Goal: Transaction & Acquisition: Purchase product/service

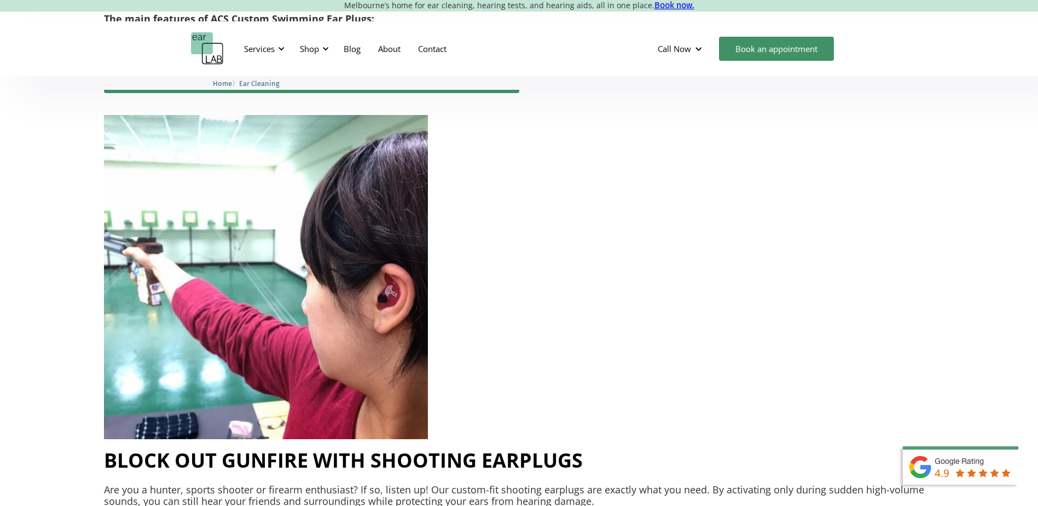
scroll to position [3065, 0]
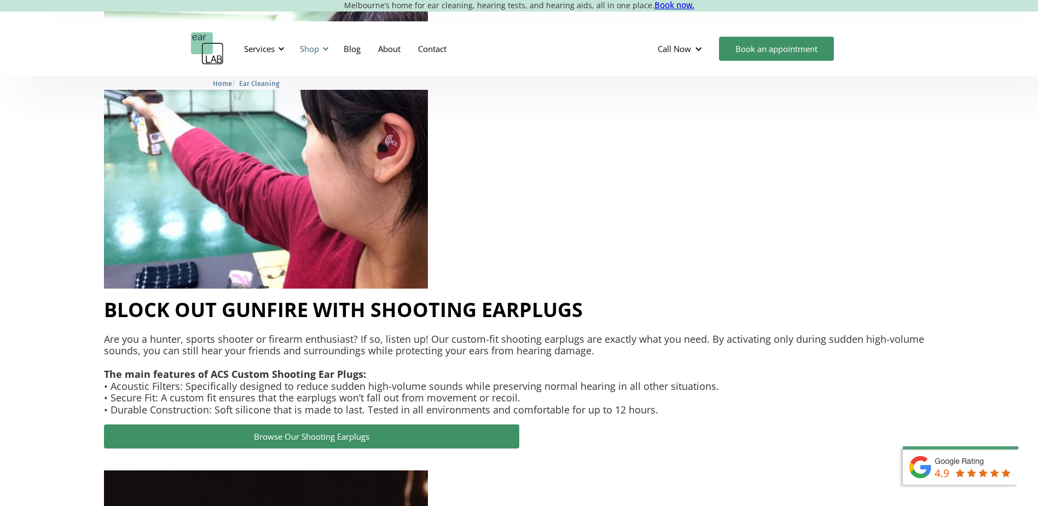
click at [321, 48] on div "Shop" at bounding box center [312, 48] width 39 height 33
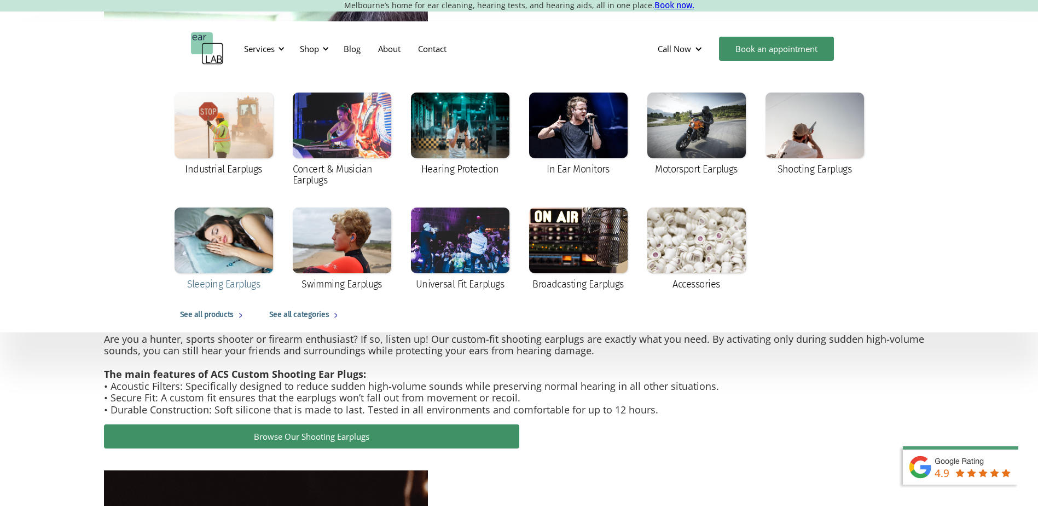
click at [250, 241] on div at bounding box center [224, 240] width 99 height 66
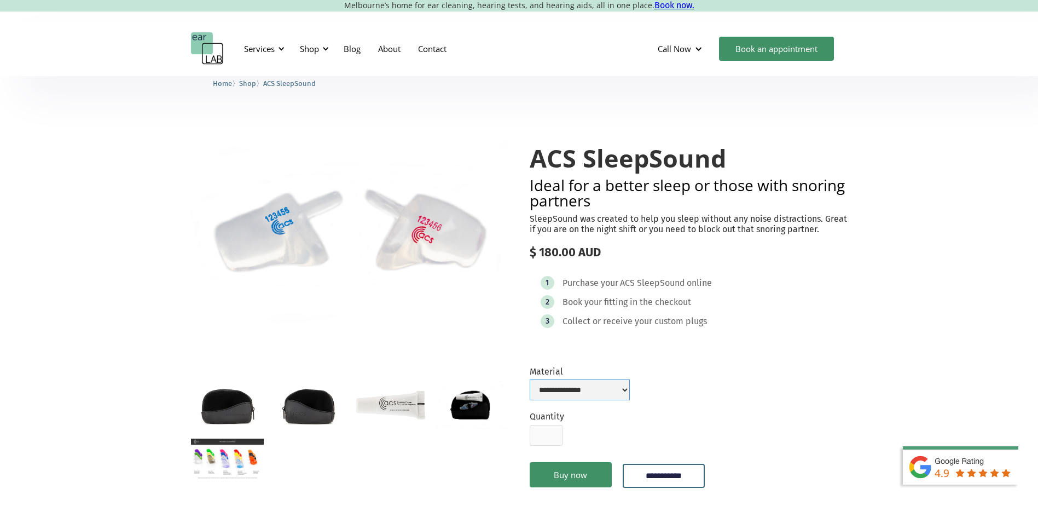
click at [628, 381] on select "**********" at bounding box center [580, 389] width 100 height 21
click at [530, 379] on select "**********" at bounding box center [580, 389] width 100 height 21
click at [628, 391] on select "**********" at bounding box center [580, 389] width 100 height 21
select select "**********"
click at [530, 379] on select "**********" at bounding box center [580, 389] width 100 height 21
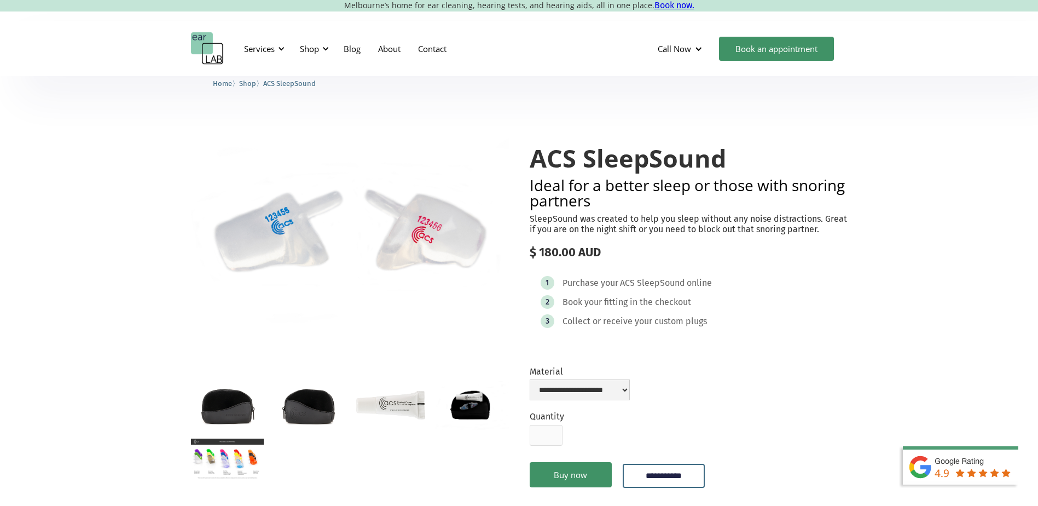
click at [765, 342] on div "1 Purchase your ACS SleepSound online 2 Book your fitting in the checkout 3 Col…" at bounding box center [689, 304] width 318 height 79
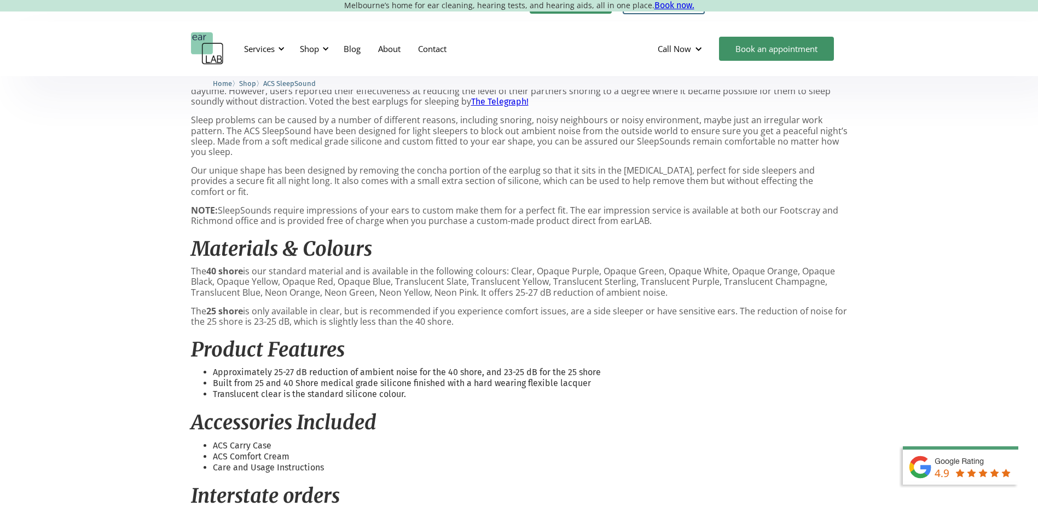
scroll to position [493, 0]
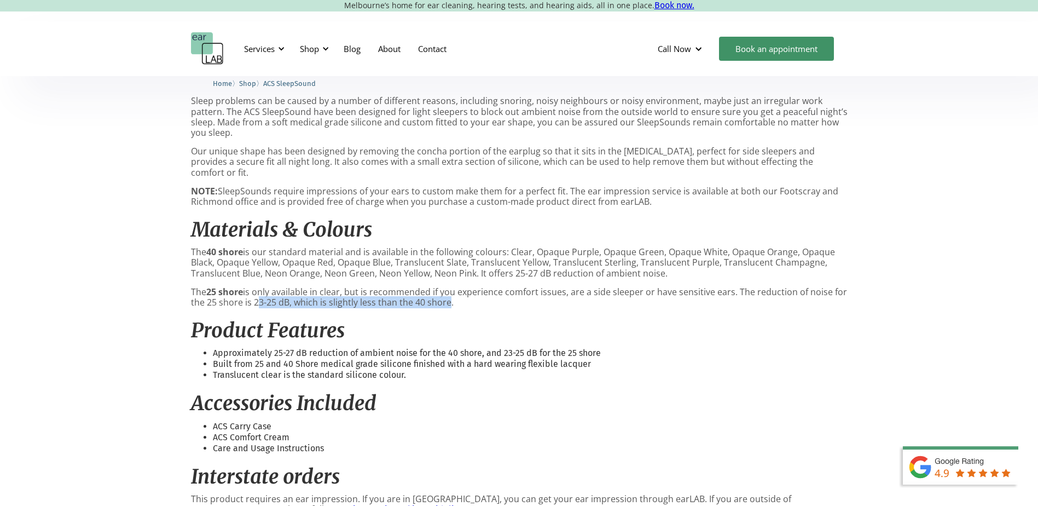
drag, startPoint x: 253, startPoint y: 281, endPoint x: 446, endPoint y: 285, distance: 192.1
click at [446, 287] on p "The 25 shore is only available in clear, but is recommended if you experience c…" at bounding box center [519, 297] width 657 height 21
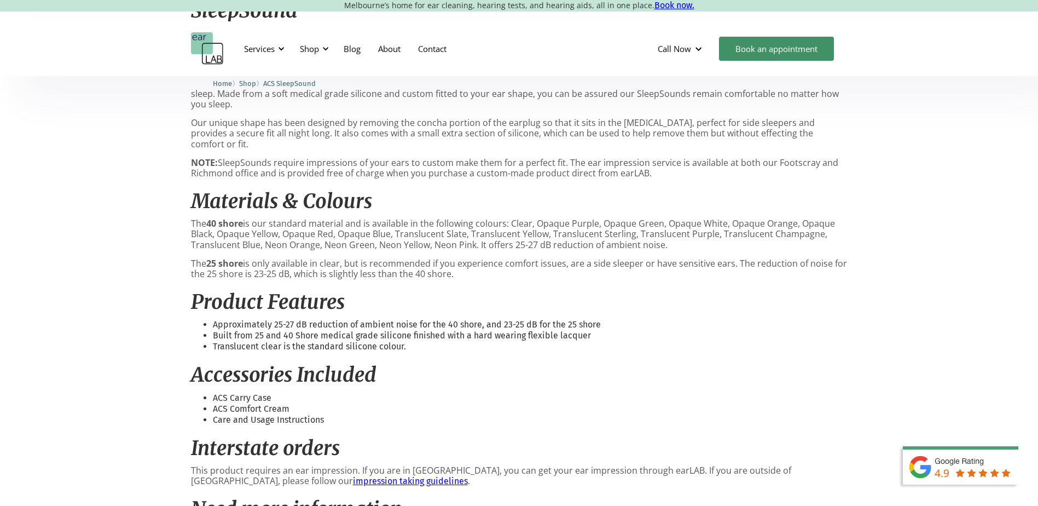
scroll to position [547, 0]
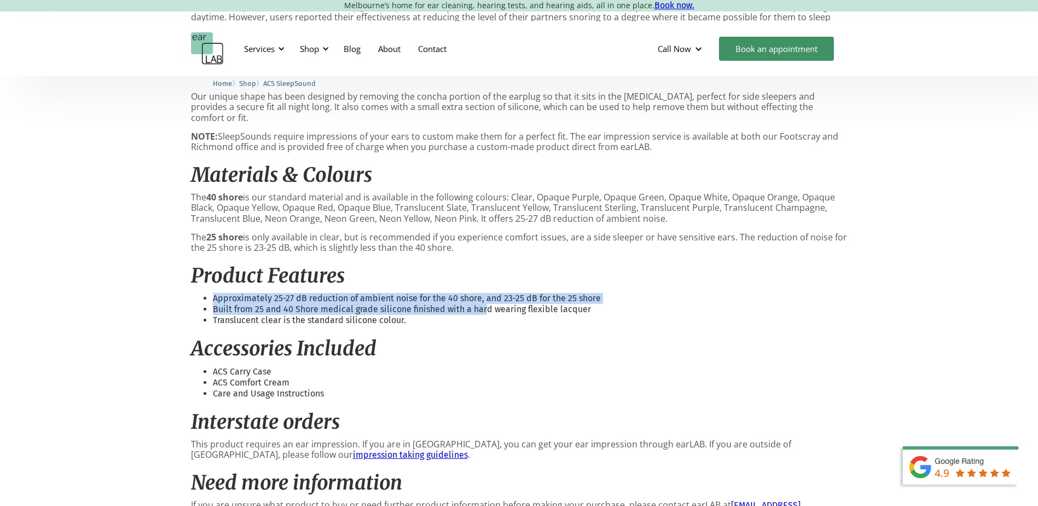
drag, startPoint x: 207, startPoint y: 272, endPoint x: 487, endPoint y: 292, distance: 280.4
click at [487, 293] on ul "Approximately 25-27 dB reduction of ambient noise for the 40 shore, and 23-25 d…" at bounding box center [519, 309] width 657 height 33
drag, startPoint x: 487, startPoint y: 292, endPoint x: 451, endPoint y: 291, distance: 36.2
click at [487, 304] on li "Built from 25 and 40 Shore medical grade silicone finished with a hard wearing …" at bounding box center [530, 309] width 635 height 11
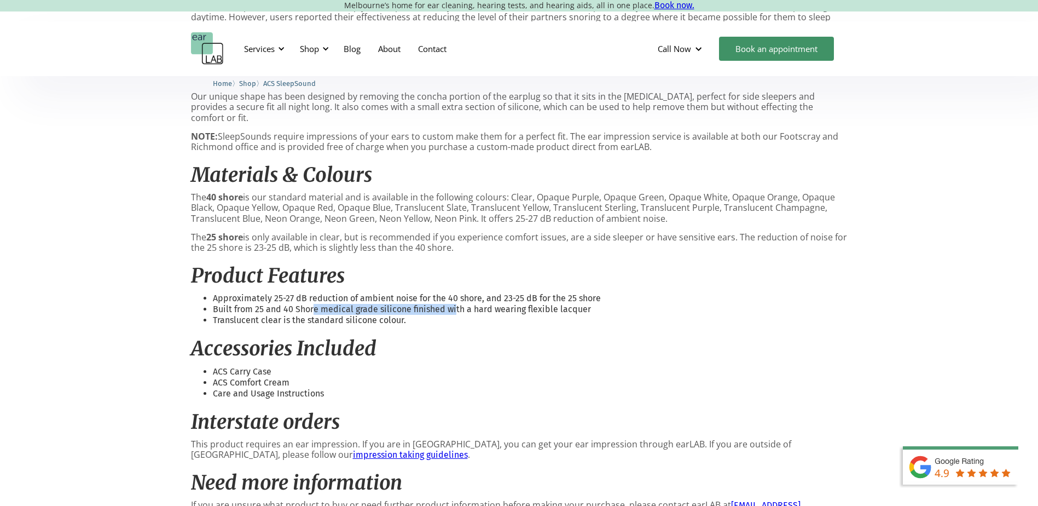
drag, startPoint x: 332, startPoint y: 291, endPoint x: 455, endPoint y: 289, distance: 123.7
click at [455, 304] on li "Built from 25 and 40 Shore medical grade silicone finished with a hard wearing …" at bounding box center [530, 309] width 635 height 11
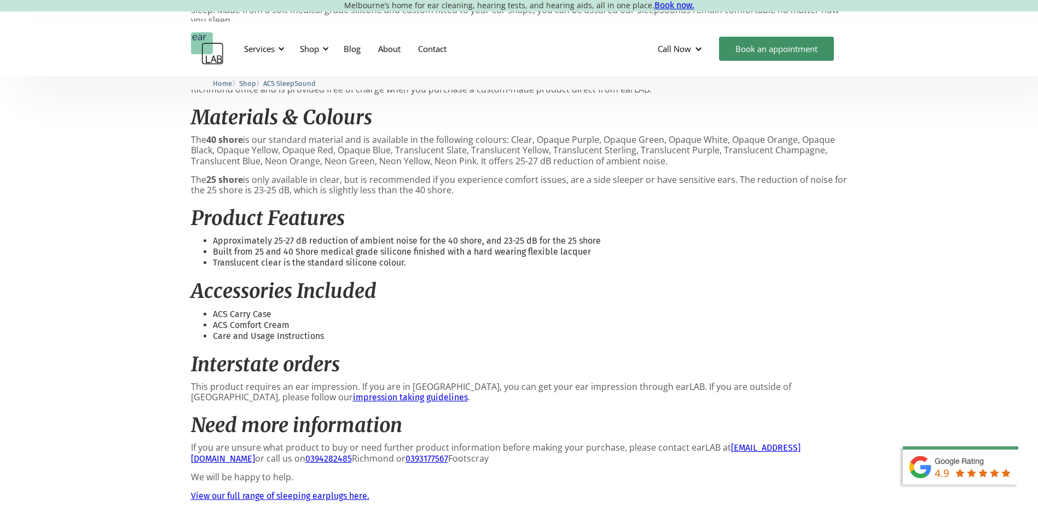
scroll to position [657, 0]
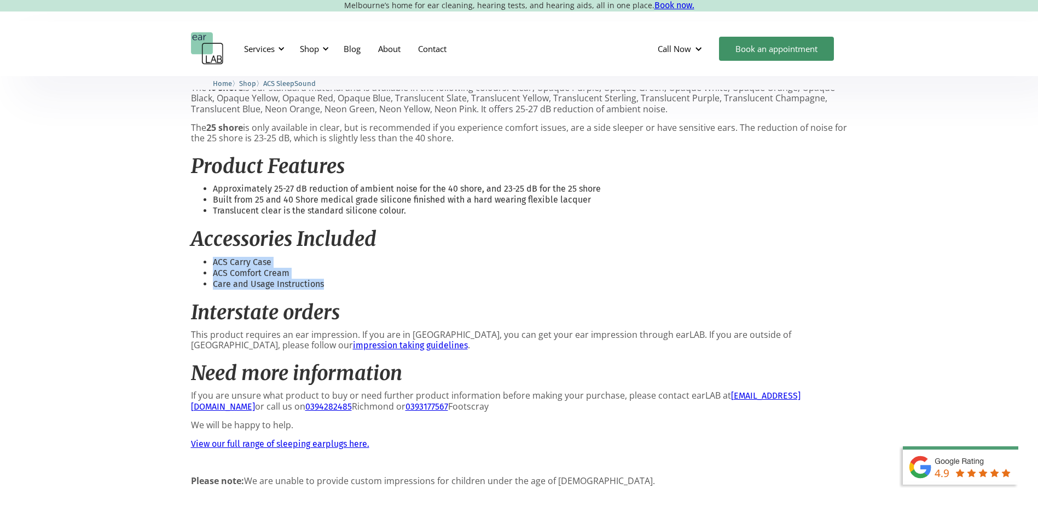
drag, startPoint x: 211, startPoint y: 240, endPoint x: 354, endPoint y: 266, distance: 145.2
click at [354, 266] on ul "ACS Carry Case ACS Comfort Cream Care and Usage Instructions" at bounding box center [519, 273] width 657 height 33
click at [355, 279] on li "Care and Usage Instructions" at bounding box center [530, 284] width 635 height 11
click at [233, 279] on li "Care and Usage Instructions" at bounding box center [530, 284] width 635 height 11
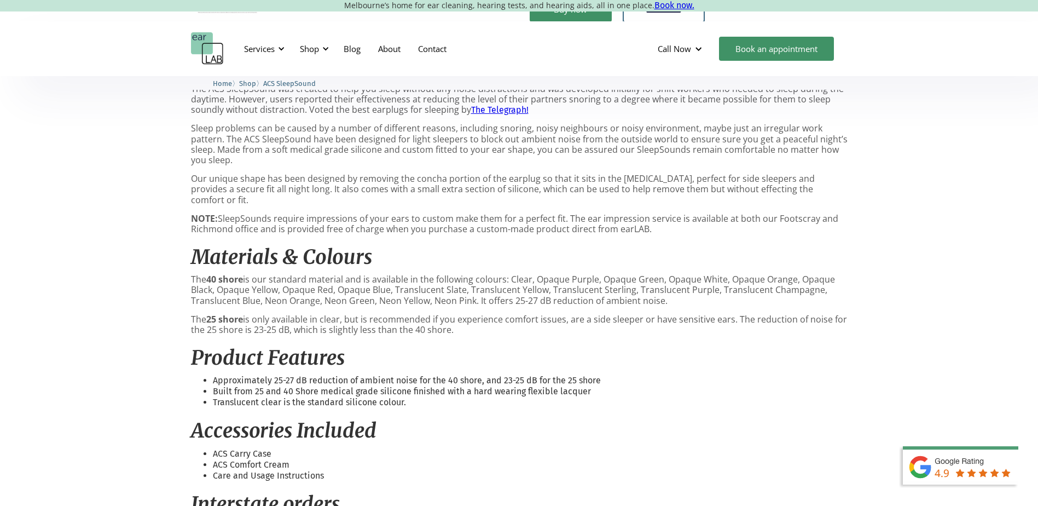
scroll to position [438, 0]
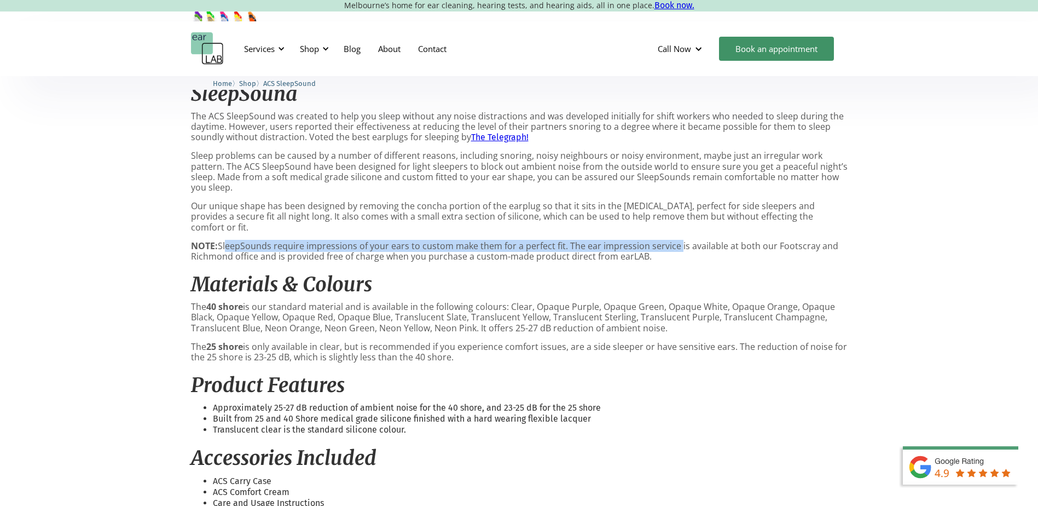
drag, startPoint x: 224, startPoint y: 223, endPoint x: 677, endPoint y: 230, distance: 452.7
click at [677, 241] on p "NOTE: SleepSounds require impressions of your ears to custom make them for a pe…" at bounding box center [519, 251] width 657 height 21
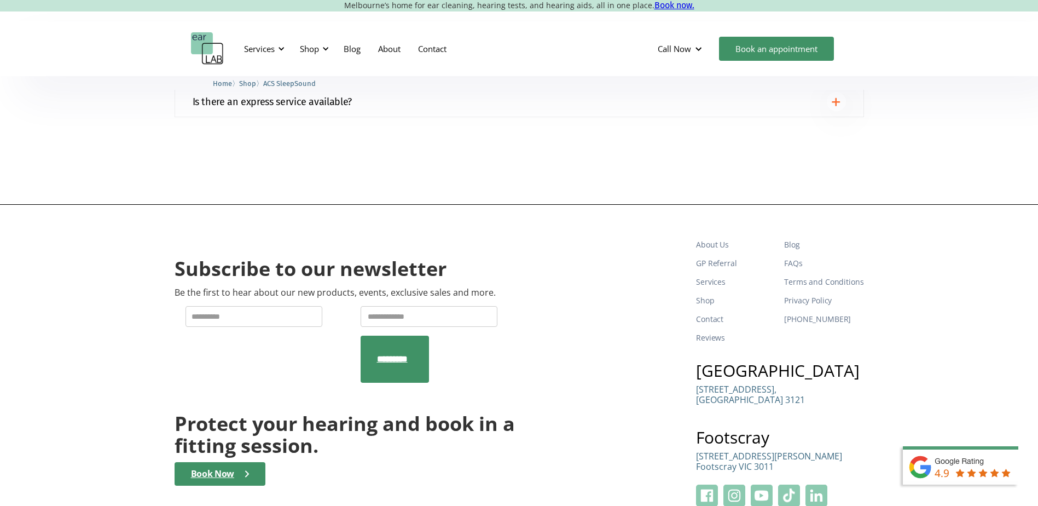
scroll to position [1305, 0]
